Goal: Transaction & Acquisition: Purchase product/service

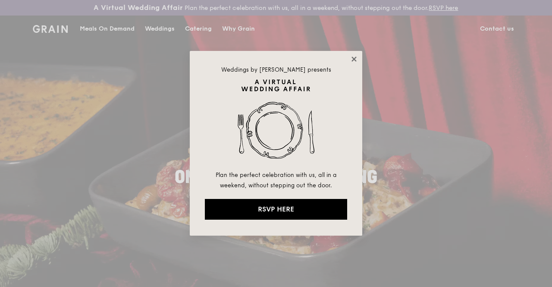
click at [355, 58] on icon at bounding box center [353, 58] width 5 height 5
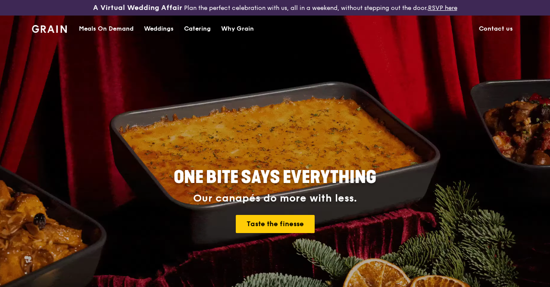
click at [193, 33] on div "Catering" at bounding box center [197, 29] width 27 height 26
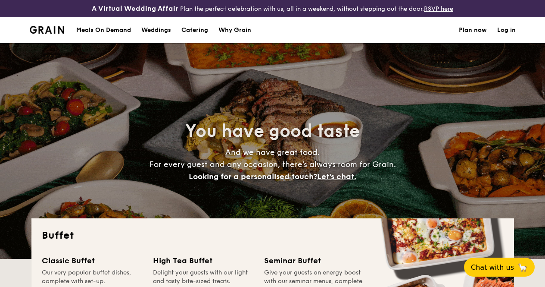
select select
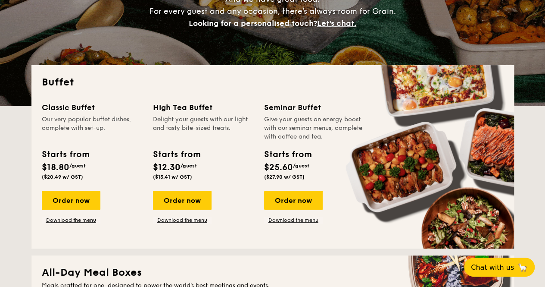
scroll to position [172, 0]
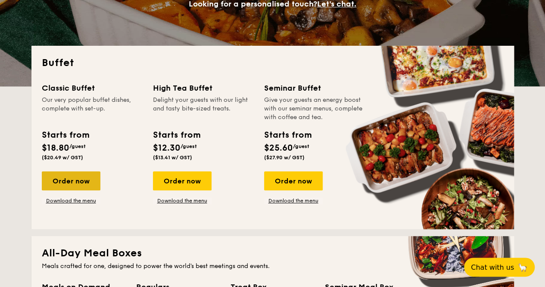
click at [85, 190] on div "Order now" at bounding box center [71, 180] width 59 height 19
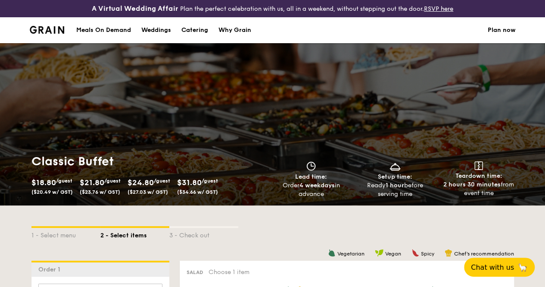
select select
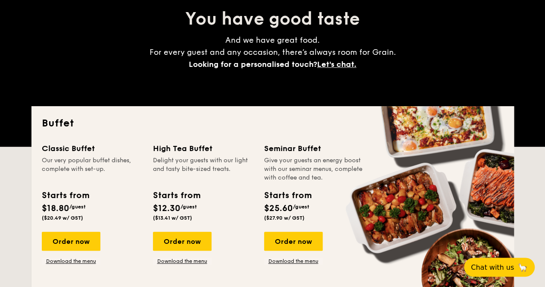
scroll to position [110, 0]
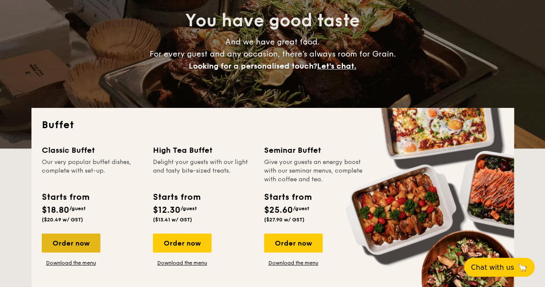
click at [89, 251] on div "Order now" at bounding box center [71, 242] width 59 height 19
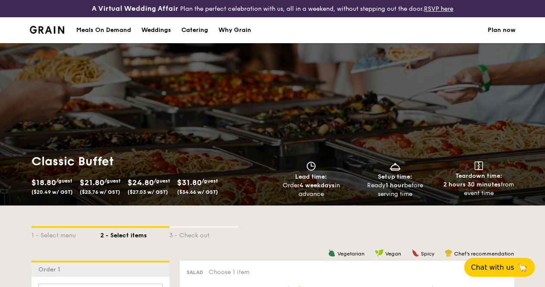
select select
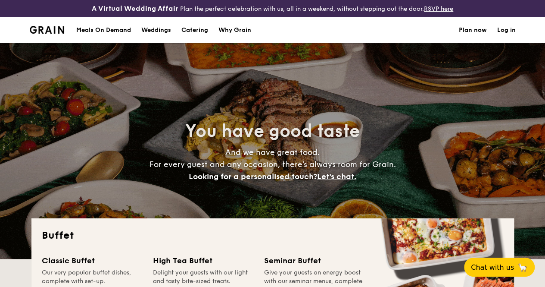
scroll to position [135, 0]
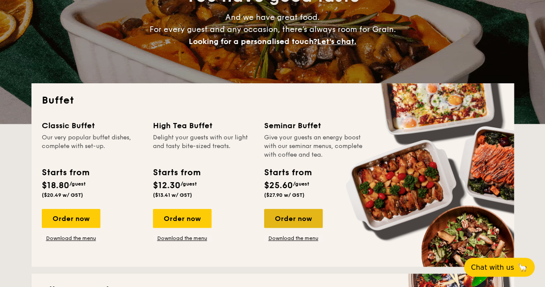
click at [316, 228] on div "Order now" at bounding box center [293, 218] width 59 height 19
